Goal: Communication & Community: Answer question/provide support

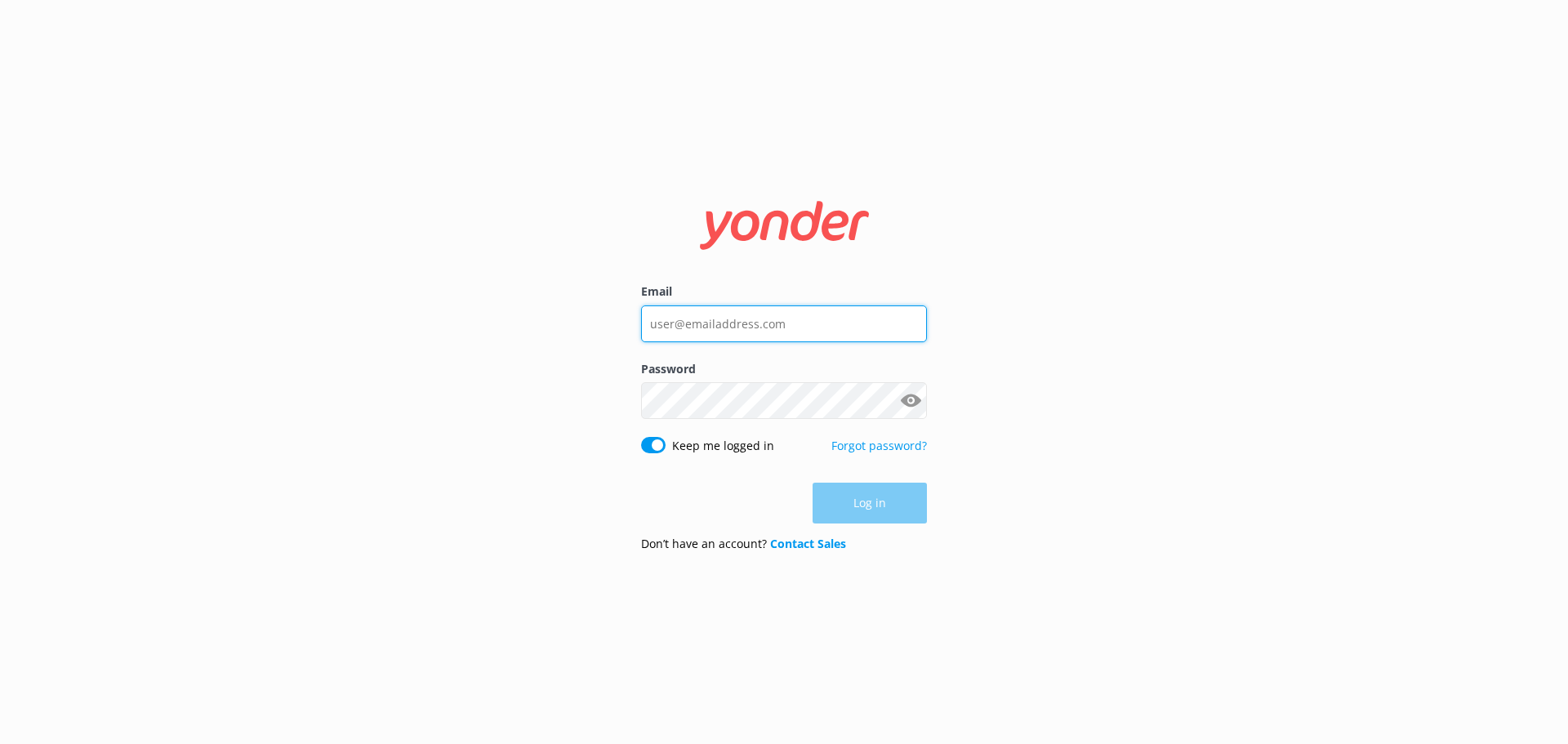
type input "[EMAIL_ADDRESS][DOMAIN_NAME]"
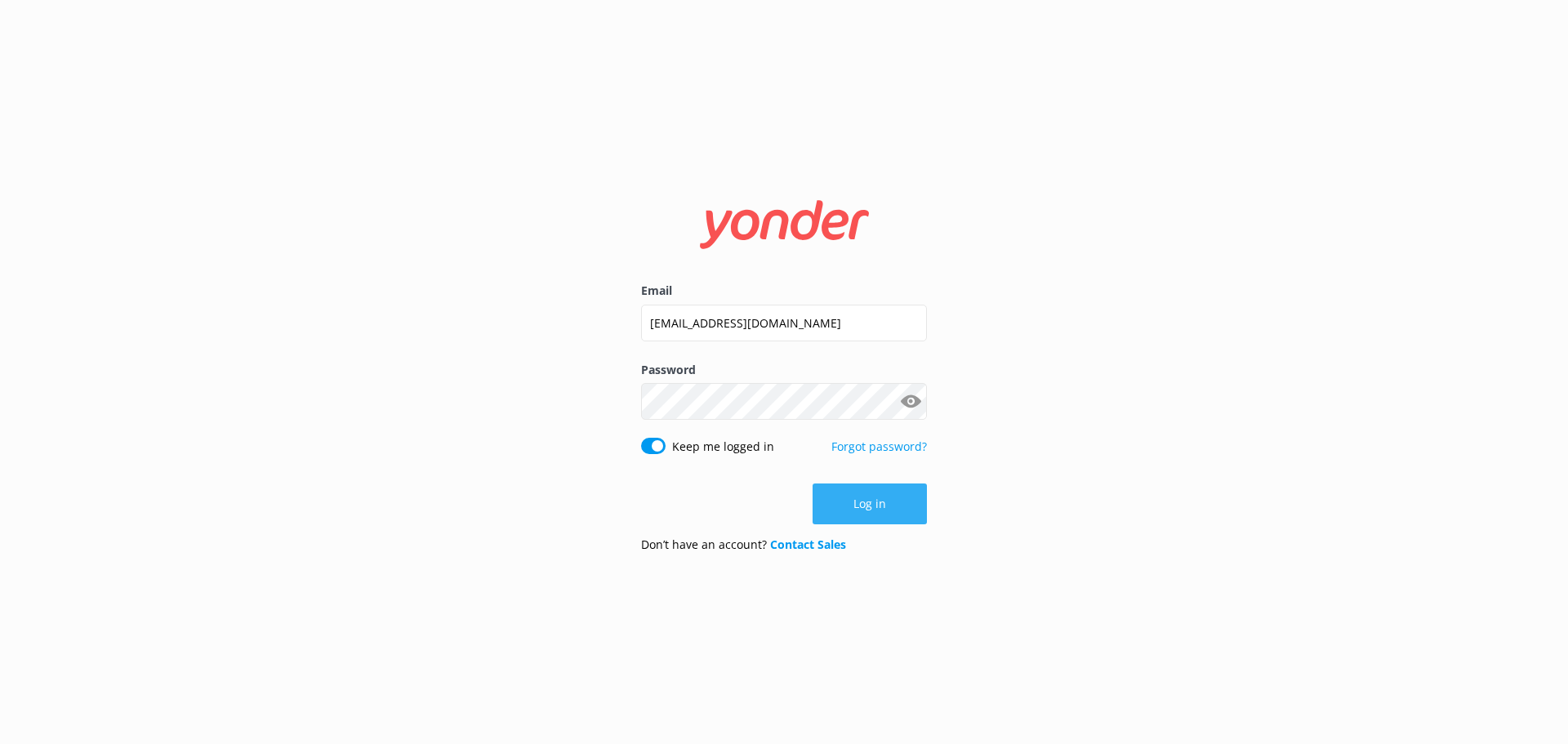
click at [908, 508] on button "Log in" at bounding box center [869, 503] width 114 height 41
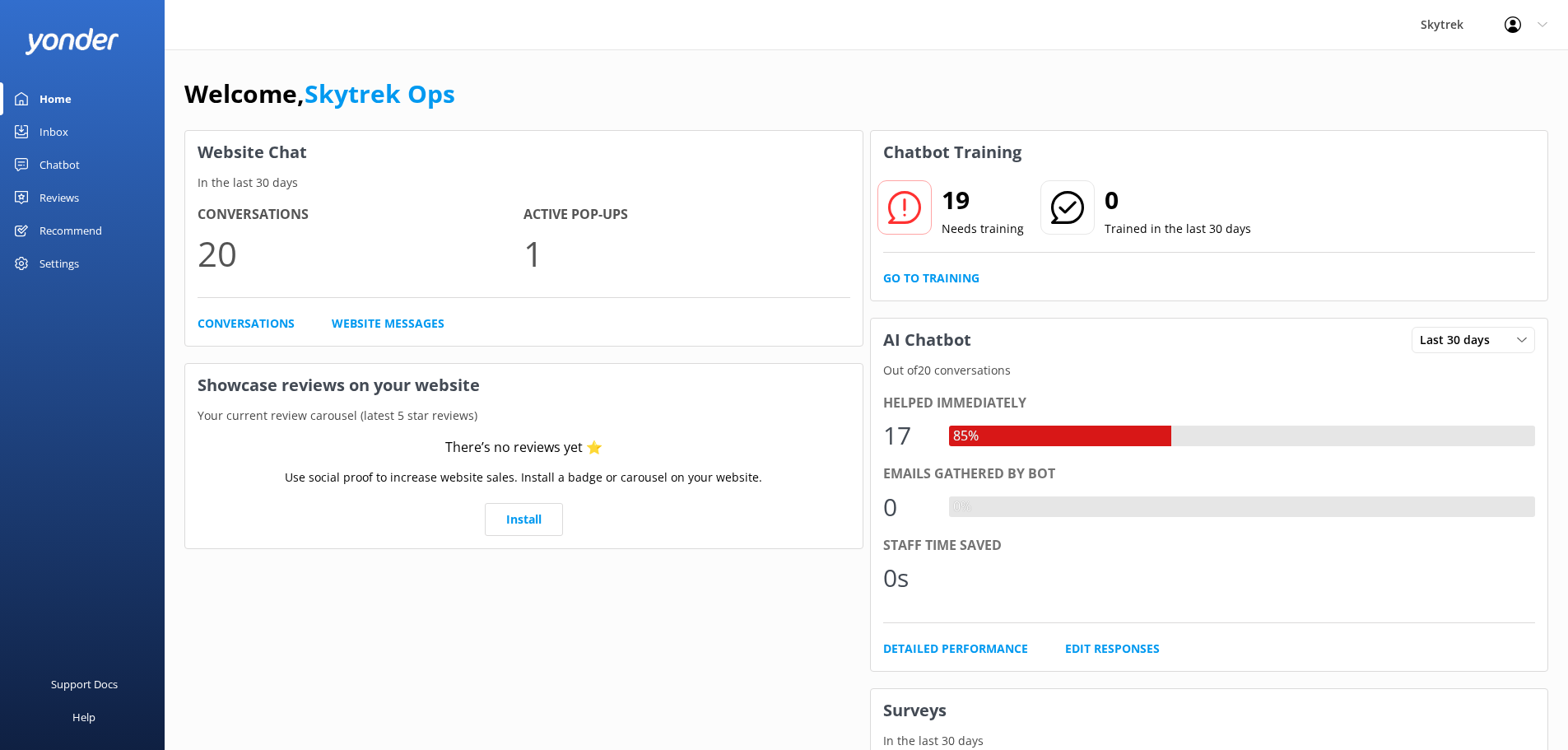
click at [43, 140] on div "Inbox" at bounding box center [54, 131] width 29 height 33
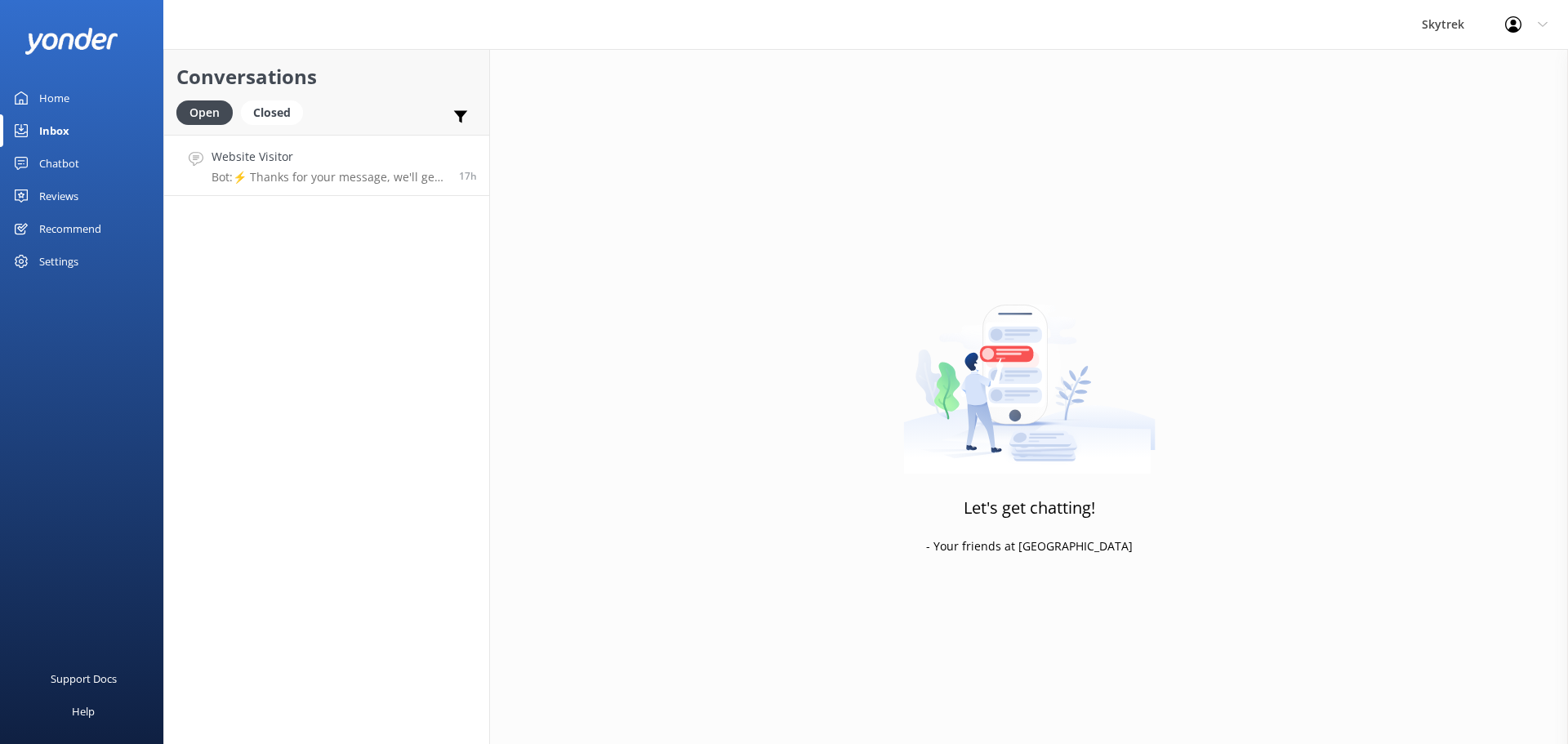
click at [428, 163] on h4 "Website Visitor" at bounding box center [328, 156] width 235 height 18
